Goal: Navigation & Orientation: Find specific page/section

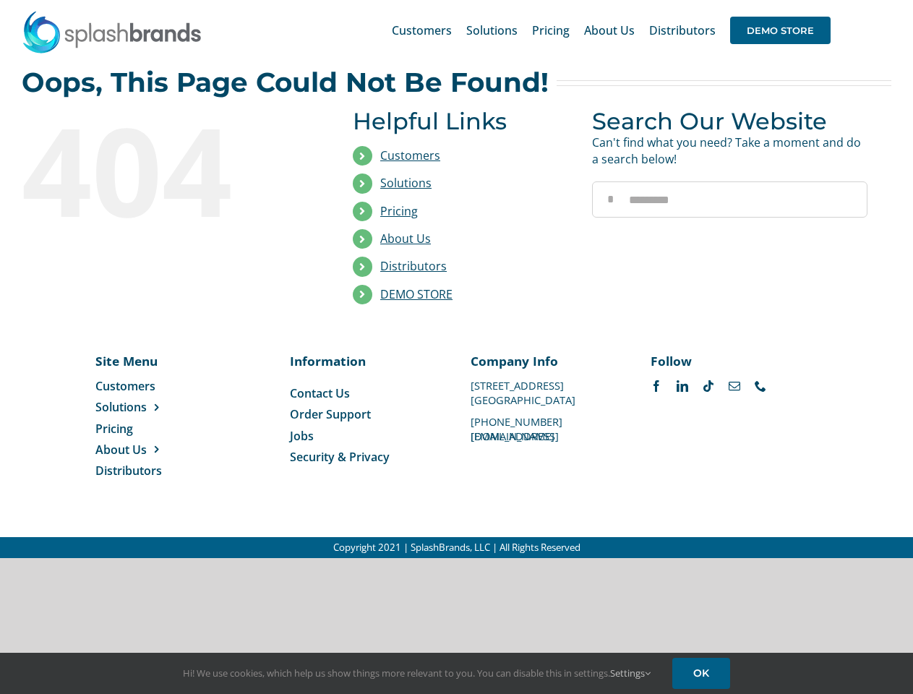
click at [456, 279] on li "Distributors" at bounding box center [462, 266] width 218 height 27
click at [825, 0] on div "Search for: * Customers Solutions Stores New Hire Kits Manufacturing Store Mark…" at bounding box center [457, 30] width 870 height 61
click at [780, 30] on span "DEMO STORE" at bounding box center [780, 30] width 101 height 27
click at [417, 294] on link "DEMO STORE" at bounding box center [416, 294] width 72 height 16
click at [144, 407] on span "Solutions" at bounding box center [120, 407] width 51 height 16
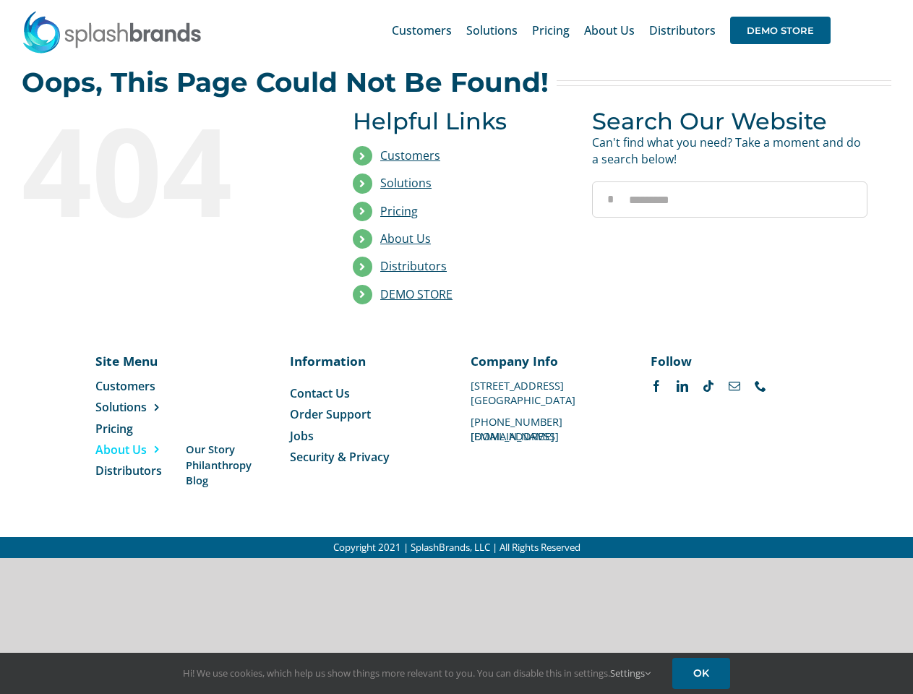
click at [144, 450] on span "About Us" at bounding box center [120, 450] width 51 height 16
click at [631, 673] on link "Settings" at bounding box center [630, 673] width 40 height 13
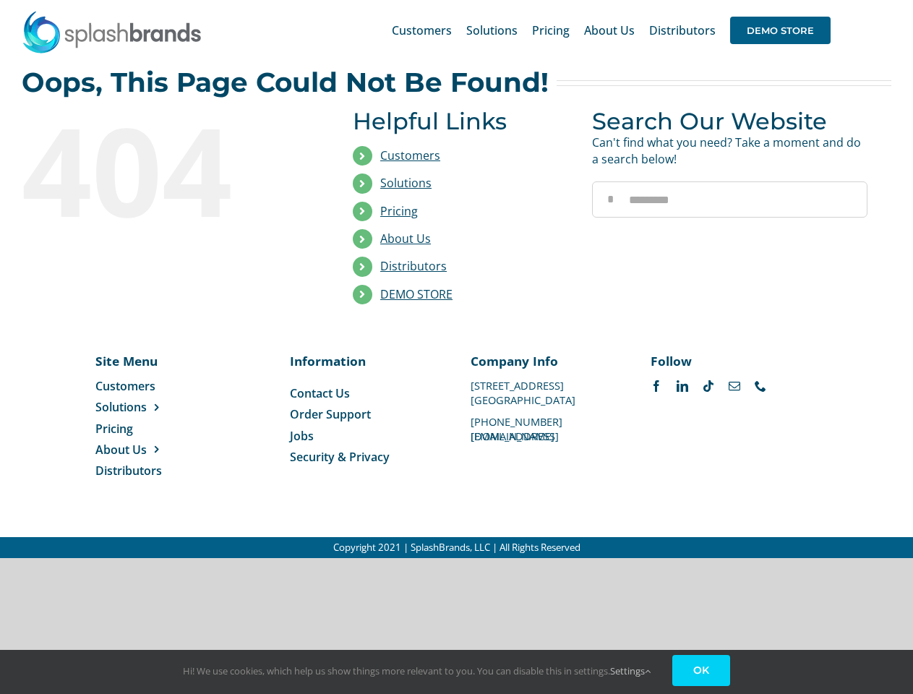
click at [704, 673] on div "Hi! We use cookies, which help us show things more relevant to you. You can dis…" at bounding box center [456, 672] width 913 height 44
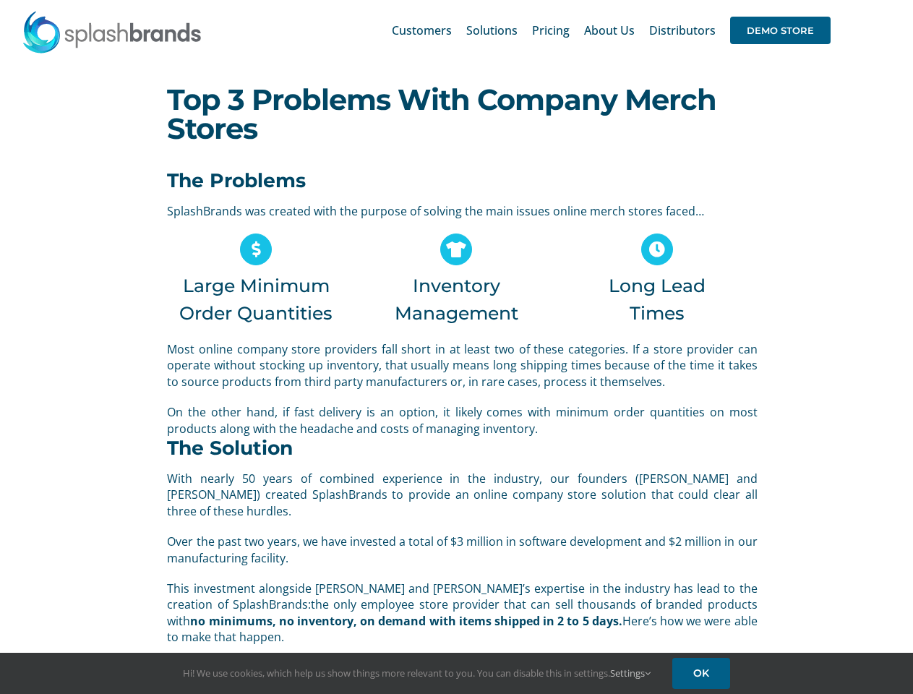
click at [456, 347] on span "Most online company store providers fall short in at least two of these categor…" at bounding box center [462, 365] width 590 height 48
click at [825, 0] on div "Search for: * Customers Solutions Stores New Hire Kits Manufacturing Store Mark…" at bounding box center [457, 30] width 870 height 61
click at [780, 30] on span "DEMO STORE" at bounding box center [780, 30] width 101 height 27
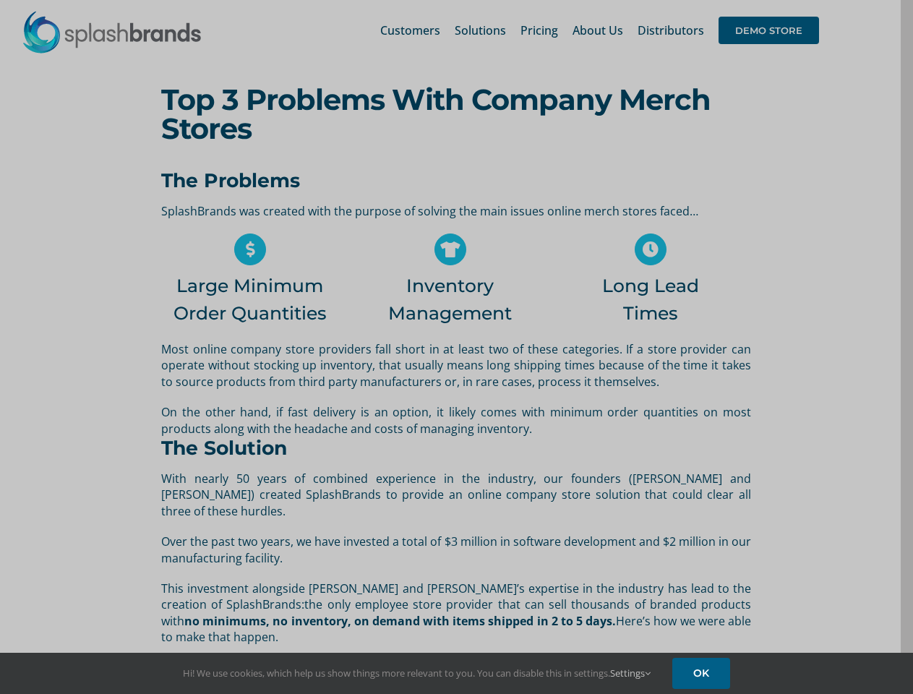
click at [631, 673] on link "Settings" at bounding box center [630, 673] width 40 height 13
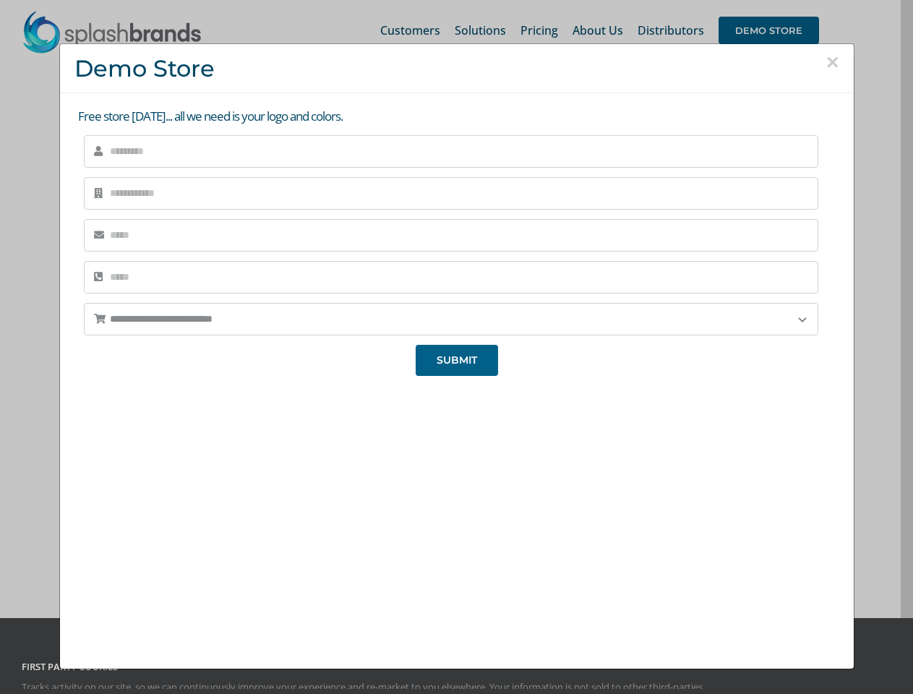
click at [704, 673] on div "**********" at bounding box center [456, 347] width 913 height 694
